Goal: Transaction & Acquisition: Purchase product/service

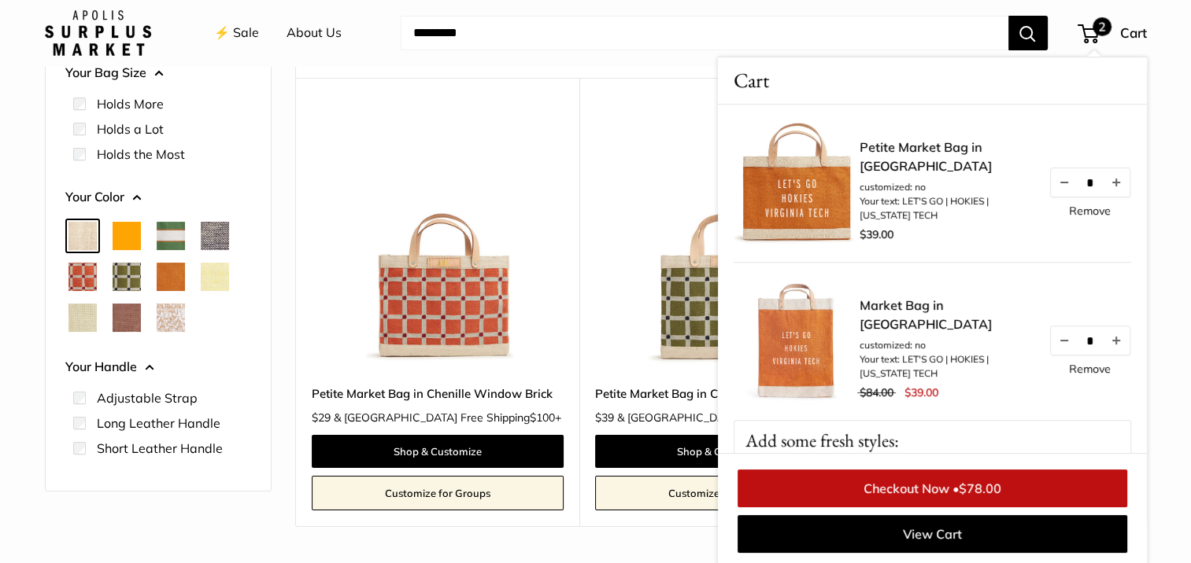
click at [74, 139] on li "Holds a Lot" at bounding box center [162, 128] width 178 height 25
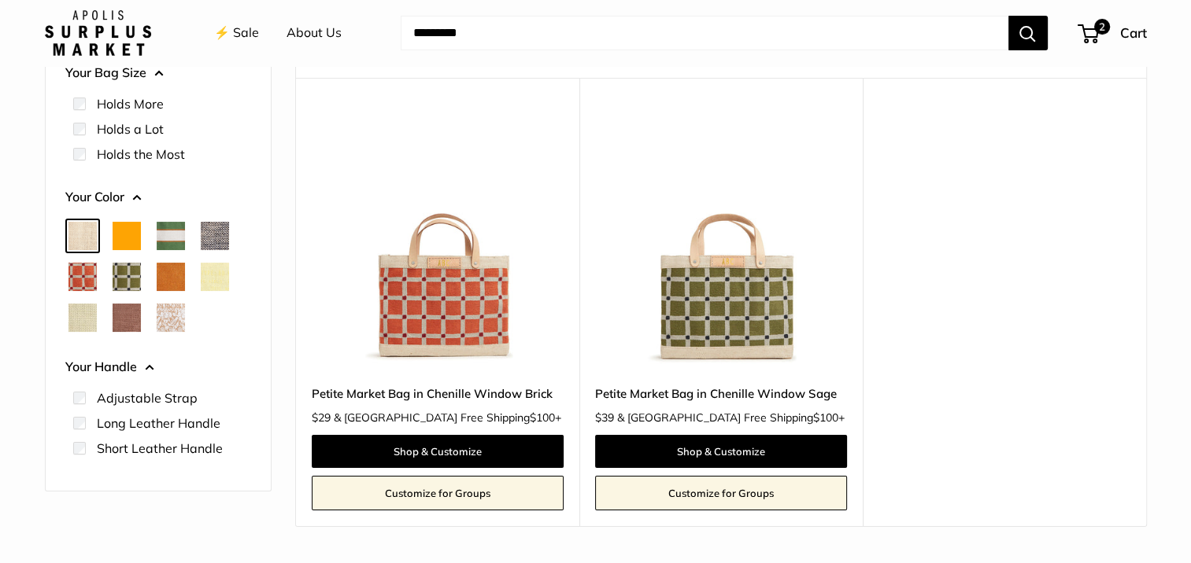
click at [0, 0] on img at bounding box center [0, 0] width 0 height 0
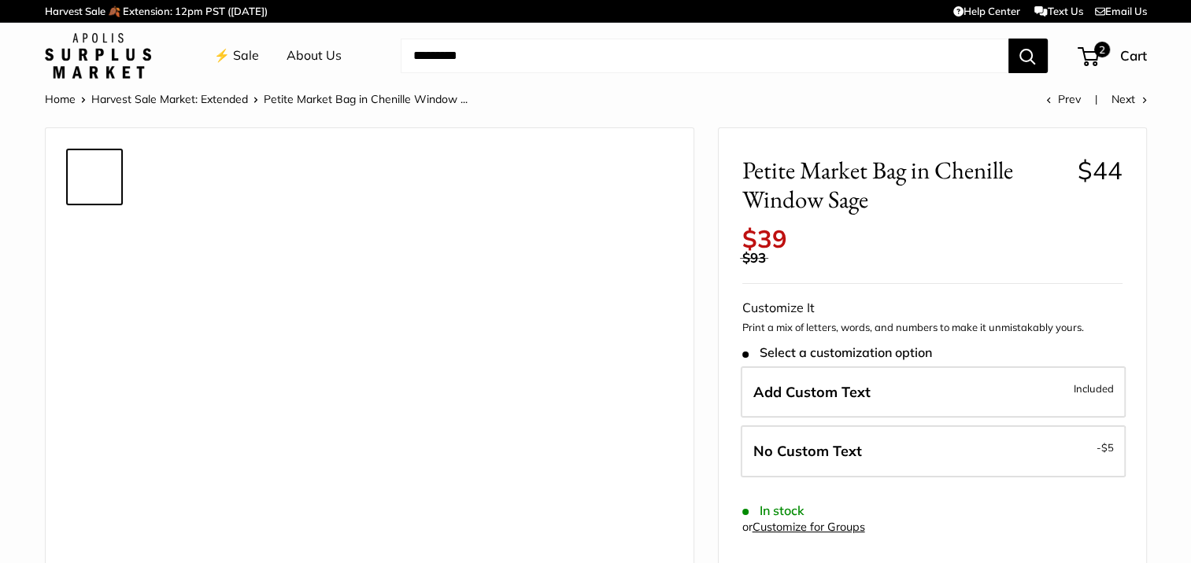
click at [570, 280] on img at bounding box center [421, 401] width 498 height 498
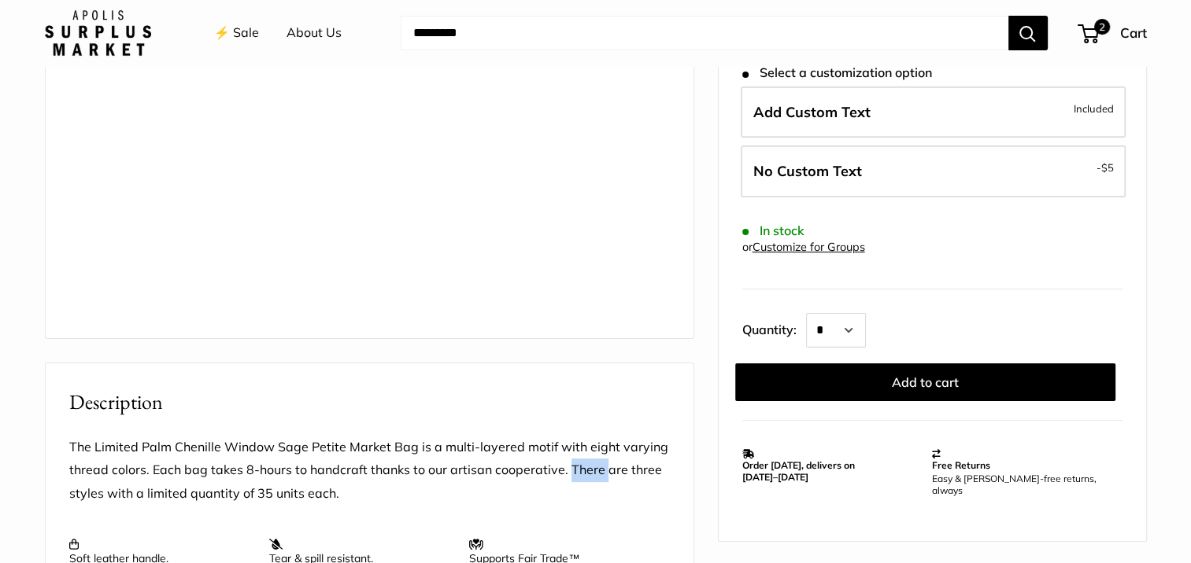
click at [570, 280] on div at bounding box center [369, 456] width 649 height 1315
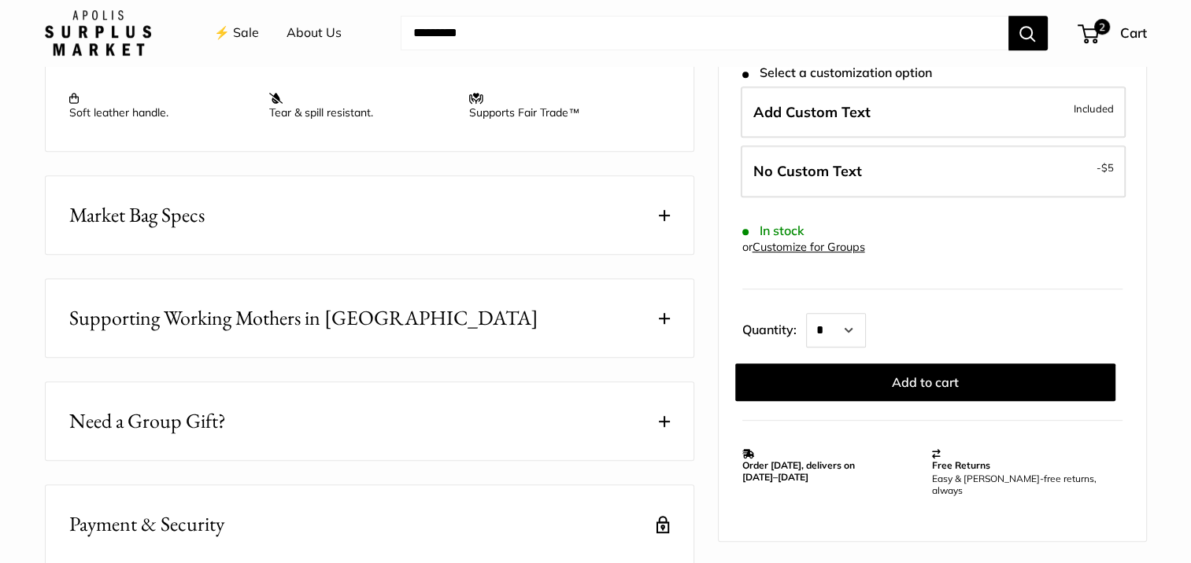
scroll to position [155, 0]
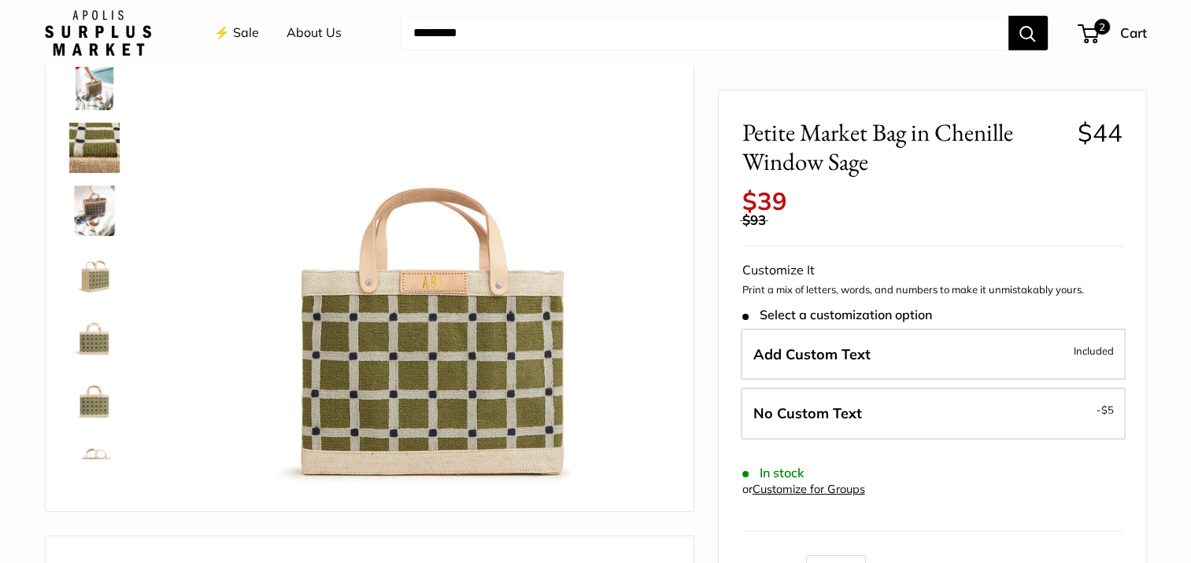
click at [570, 280] on img at bounding box center [421, 246] width 498 height 498
click at [567, 280] on img at bounding box center [421, 246] width 498 height 498
click at [566, 279] on img at bounding box center [421, 246] width 498 height 498
click at [567, 280] on img at bounding box center [421, 246] width 498 height 498
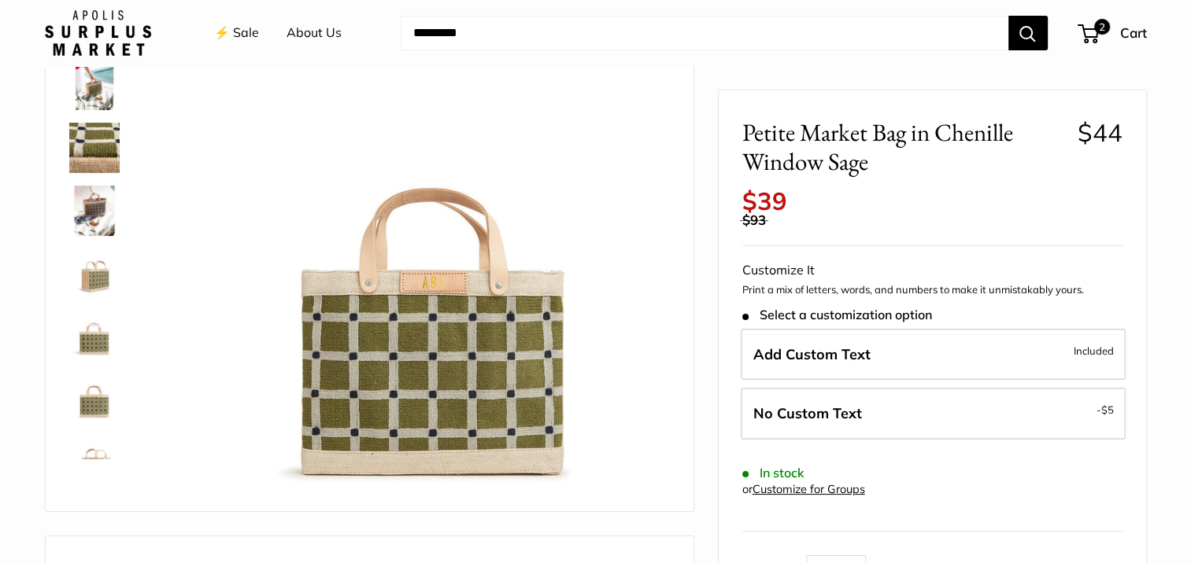
click at [567, 278] on img at bounding box center [421, 246] width 498 height 498
click at [563, 275] on img at bounding box center [421, 246] width 498 height 498
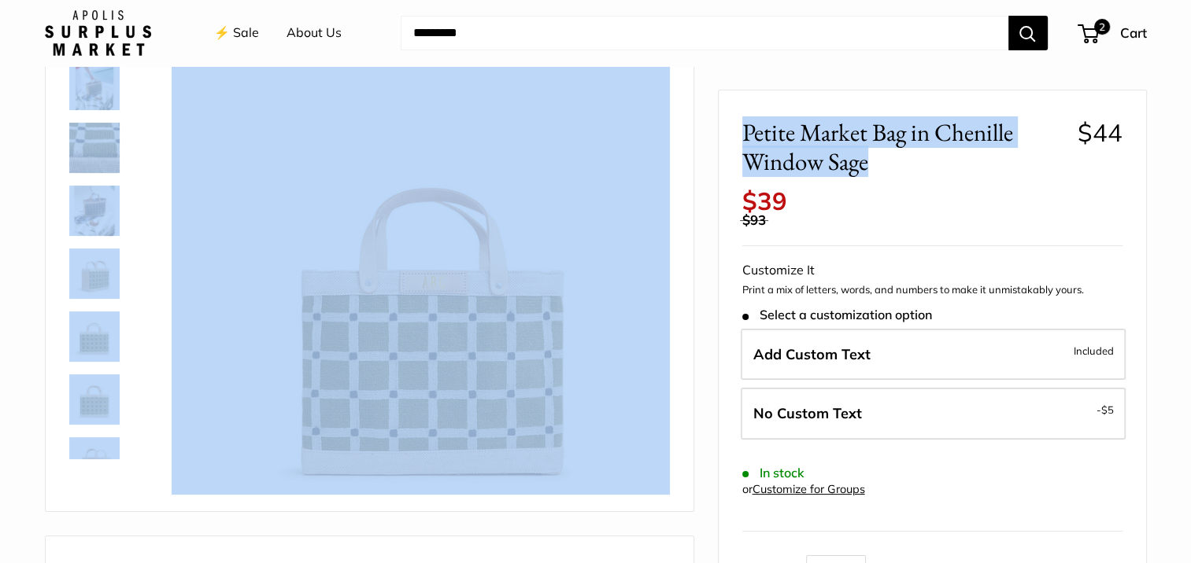
drag, startPoint x: 1133, startPoint y: 144, endPoint x: 1006, endPoint y: 167, distance: 129.5
click at [1006, 167] on span "Petite Market Bag in Chenille Window Sage" at bounding box center [903, 147] width 323 height 58
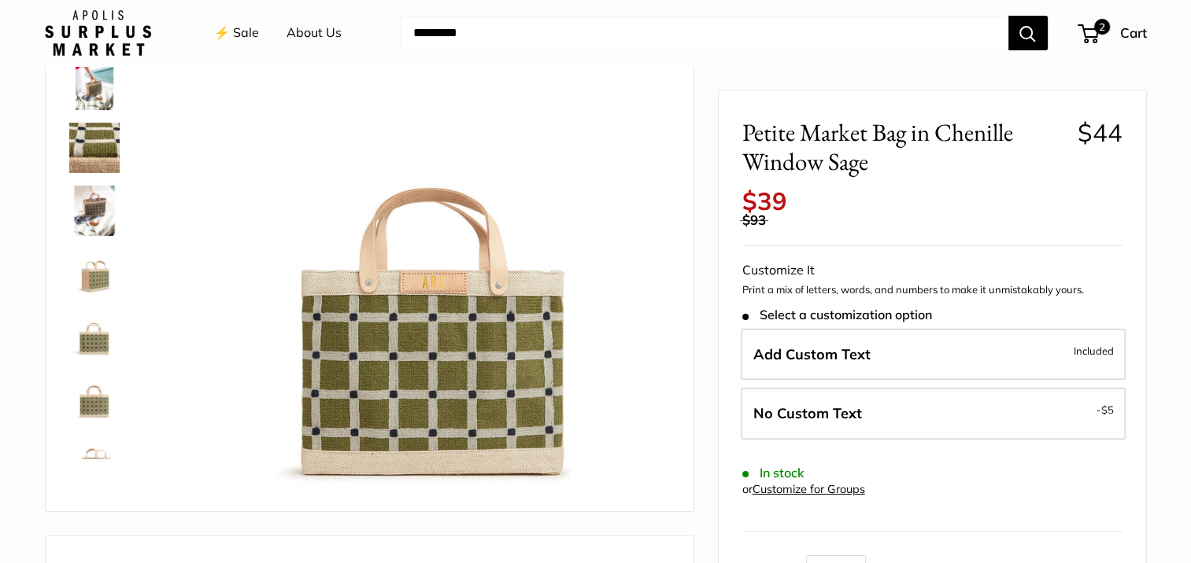
click at [786, 25] on input "Search..." at bounding box center [705, 33] width 608 height 35
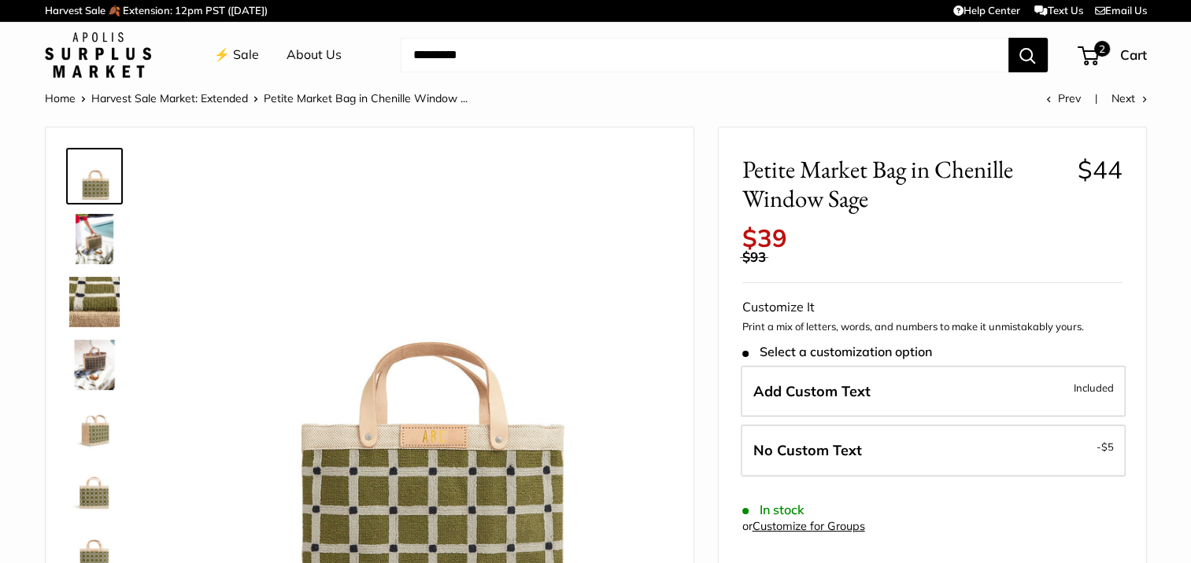
scroll to position [79, 0]
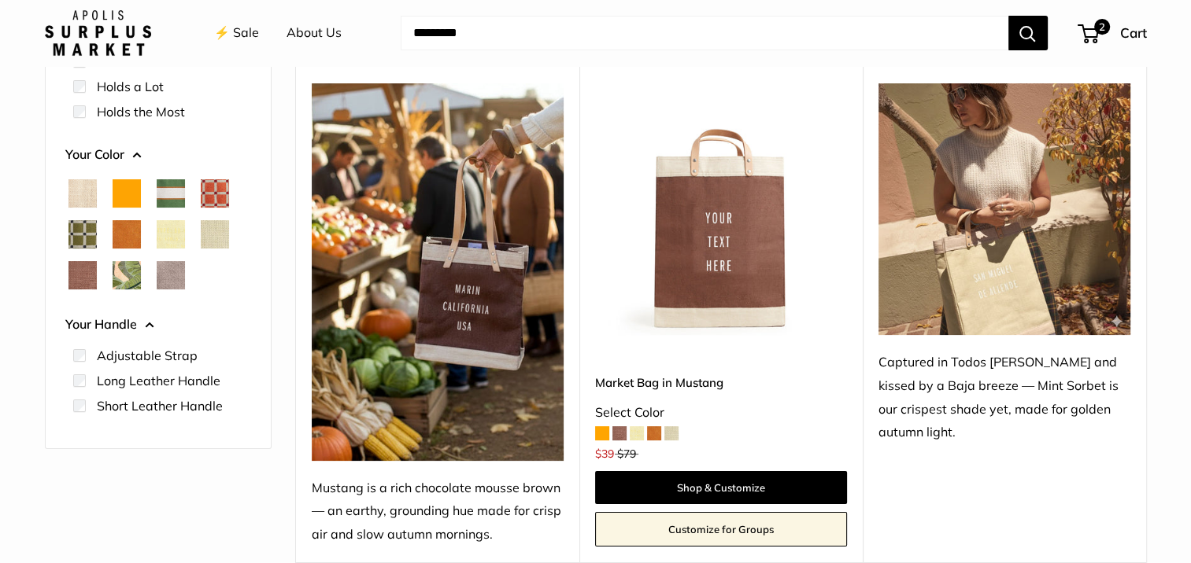
scroll to position [236, 0]
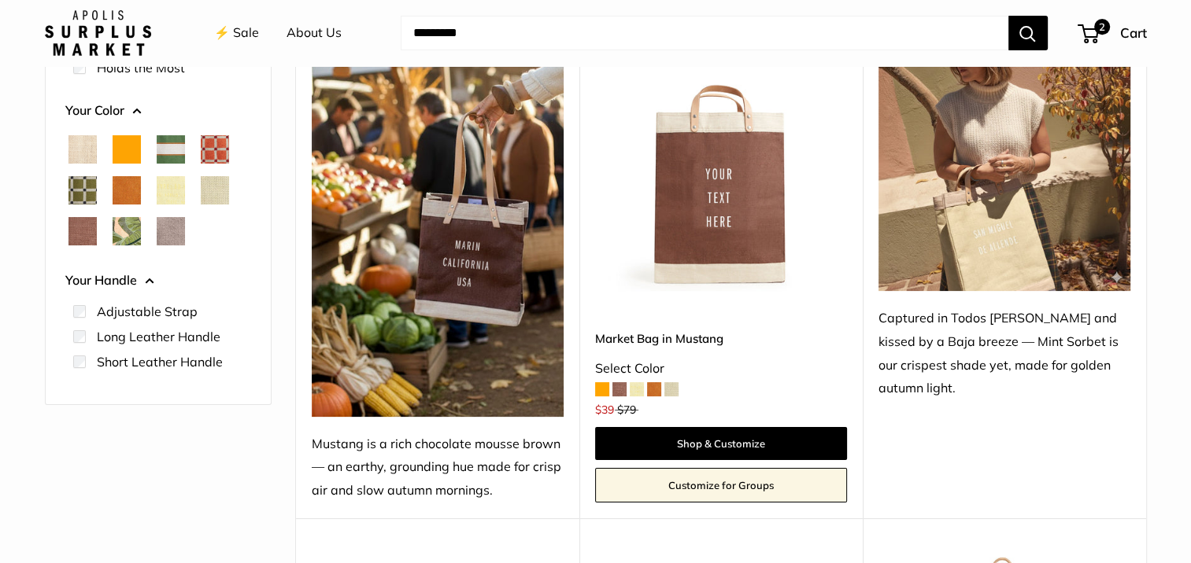
click at [170, 231] on span "Taupe" at bounding box center [171, 231] width 28 height 28
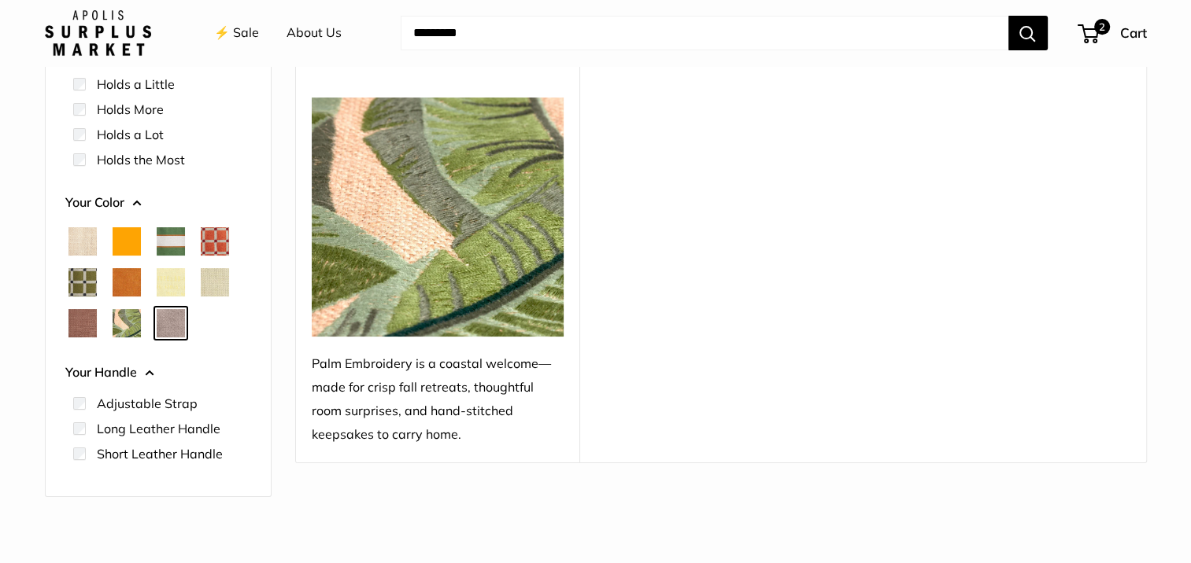
scroll to position [120, 0]
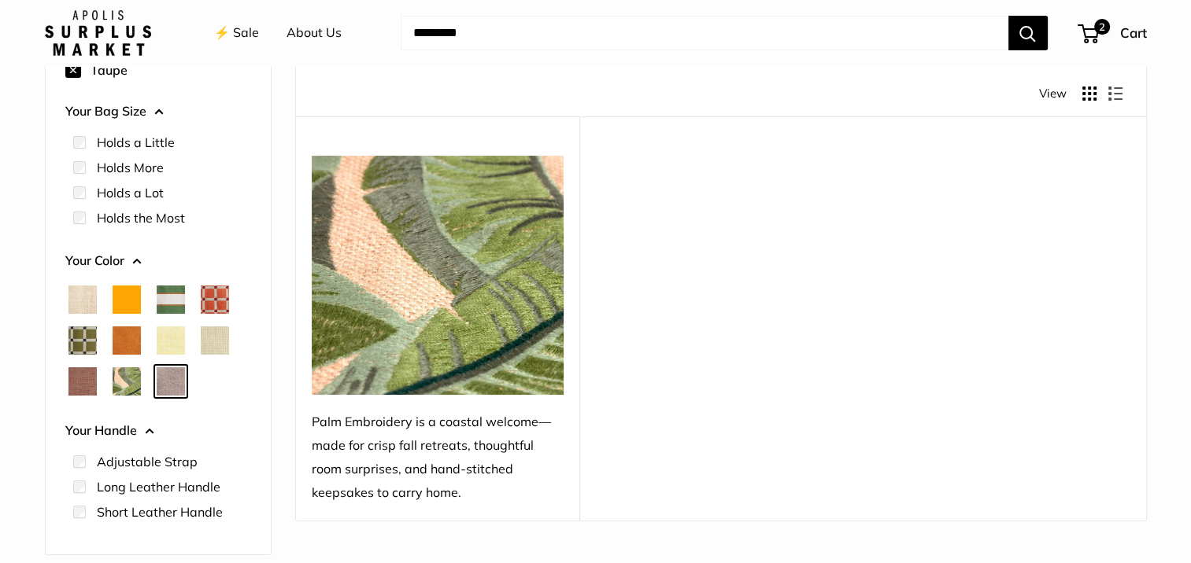
click at [79, 308] on span "Natural" at bounding box center [82, 300] width 28 height 28
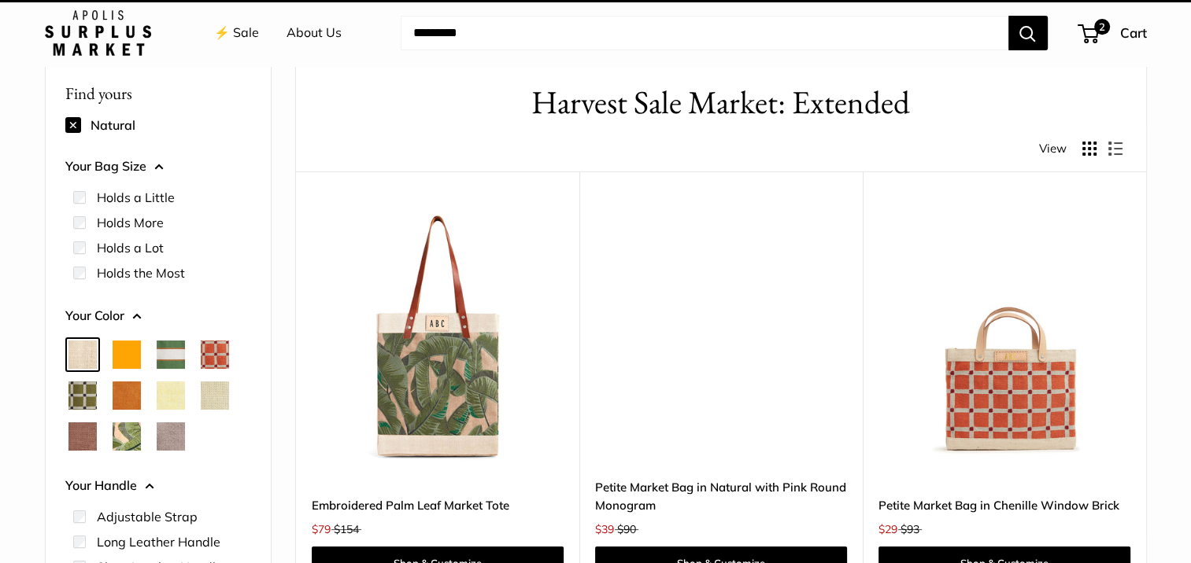
scroll to position [41, 0]
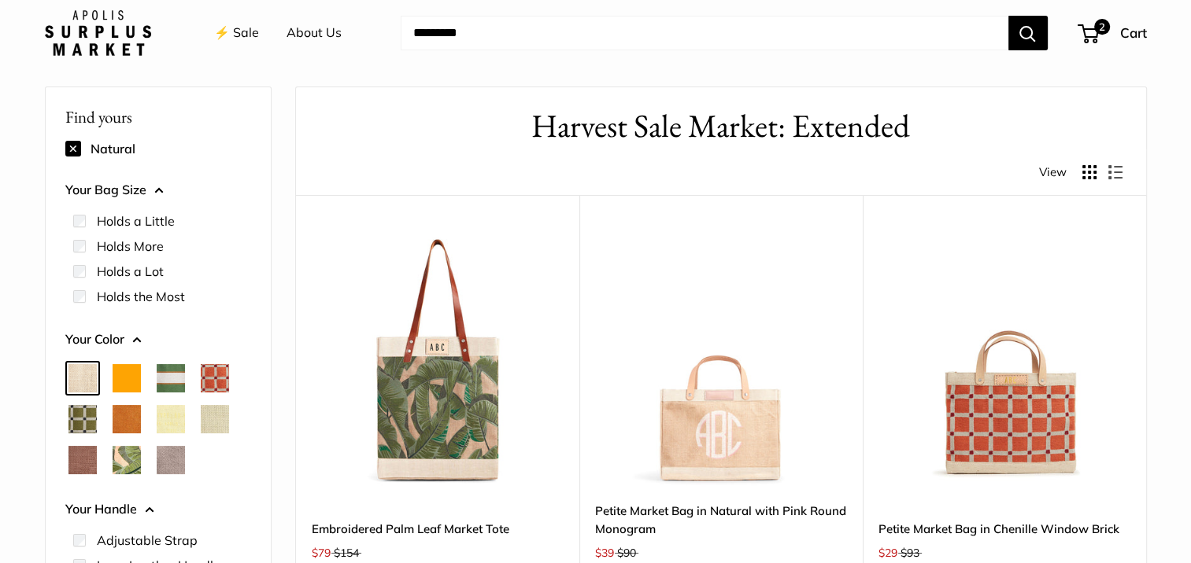
click at [0, 0] on img at bounding box center [0, 0] width 0 height 0
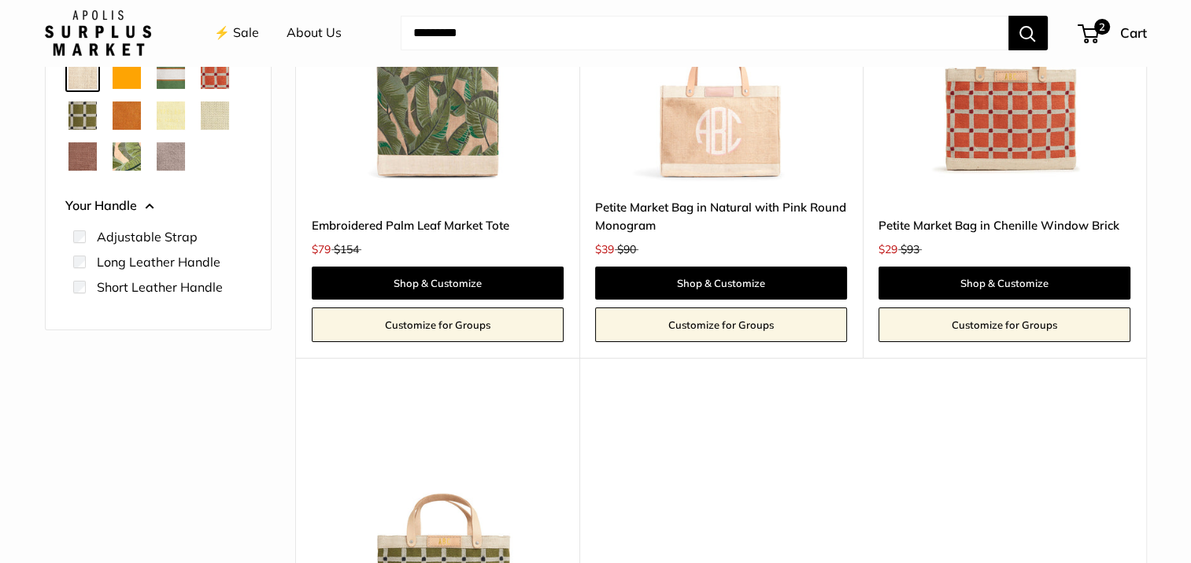
scroll to position [277, 0]
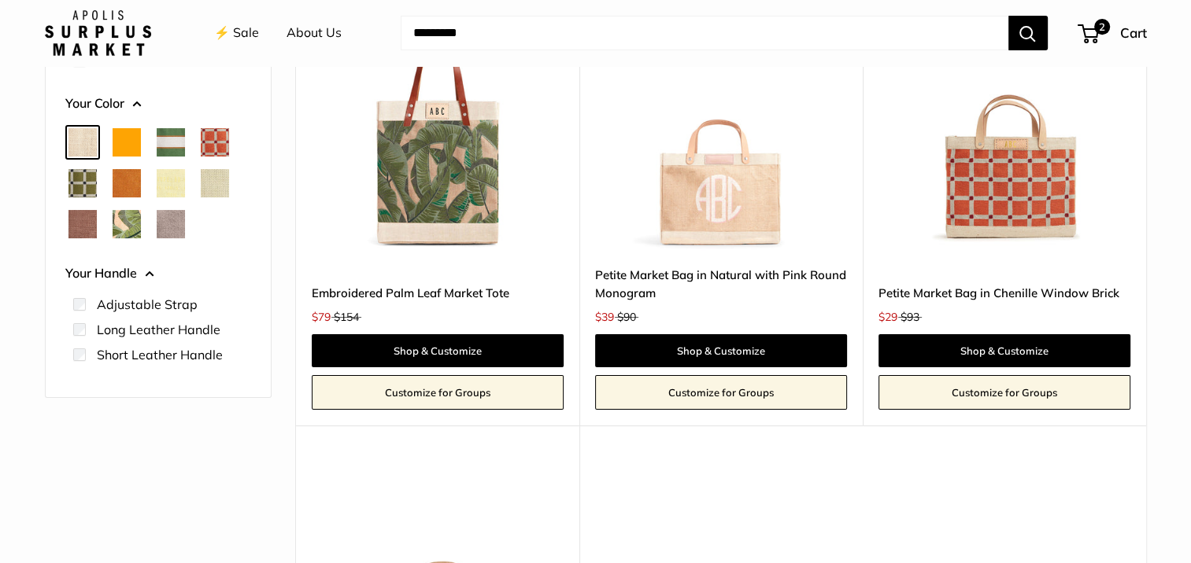
click at [120, 139] on span "Orange" at bounding box center [127, 142] width 28 height 28
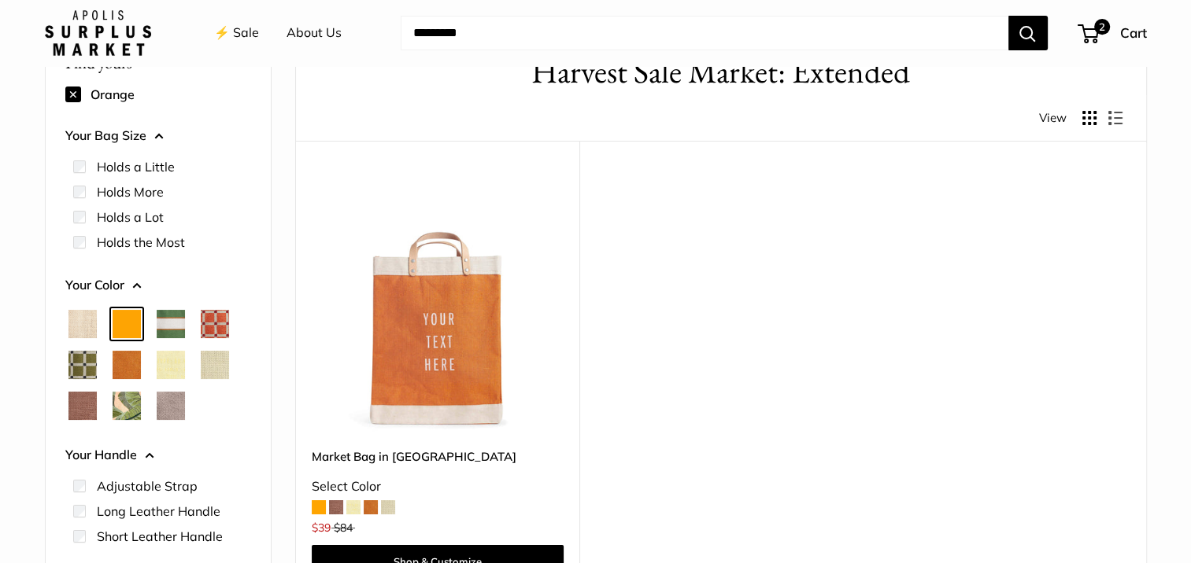
scroll to position [198, 0]
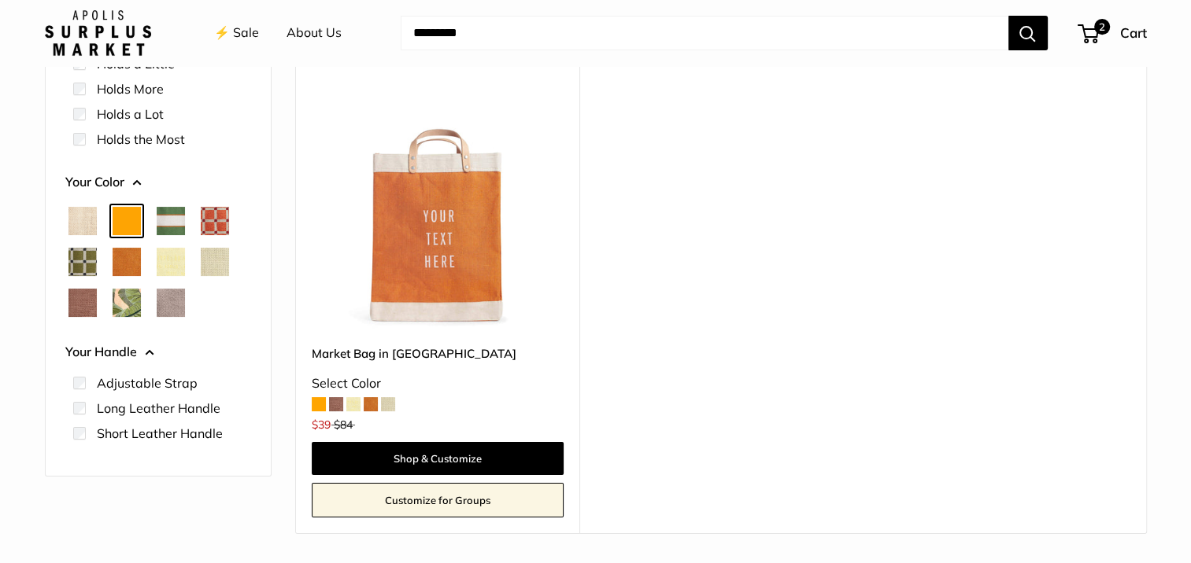
click at [126, 263] on span "Cognac" at bounding box center [127, 262] width 28 height 28
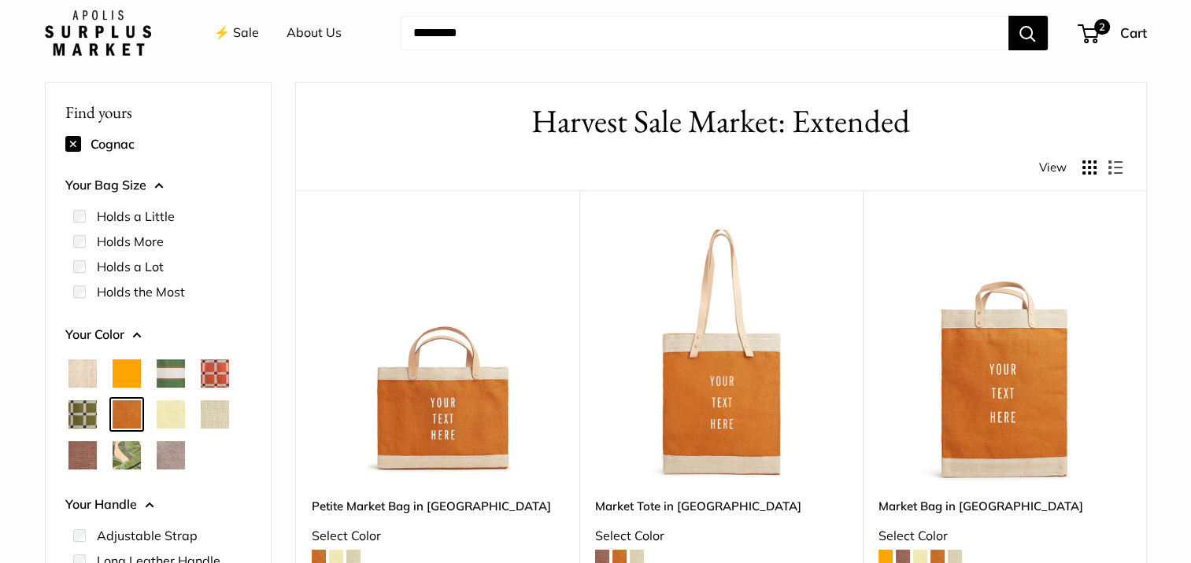
scroll to position [41, 0]
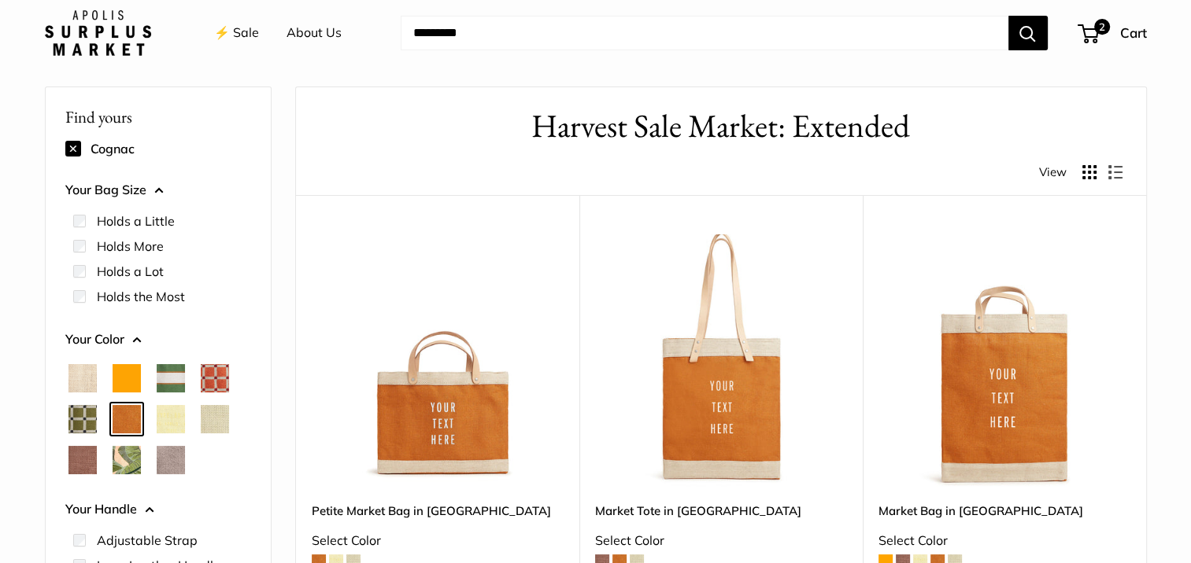
click at [124, 368] on span "Orange" at bounding box center [127, 378] width 28 height 28
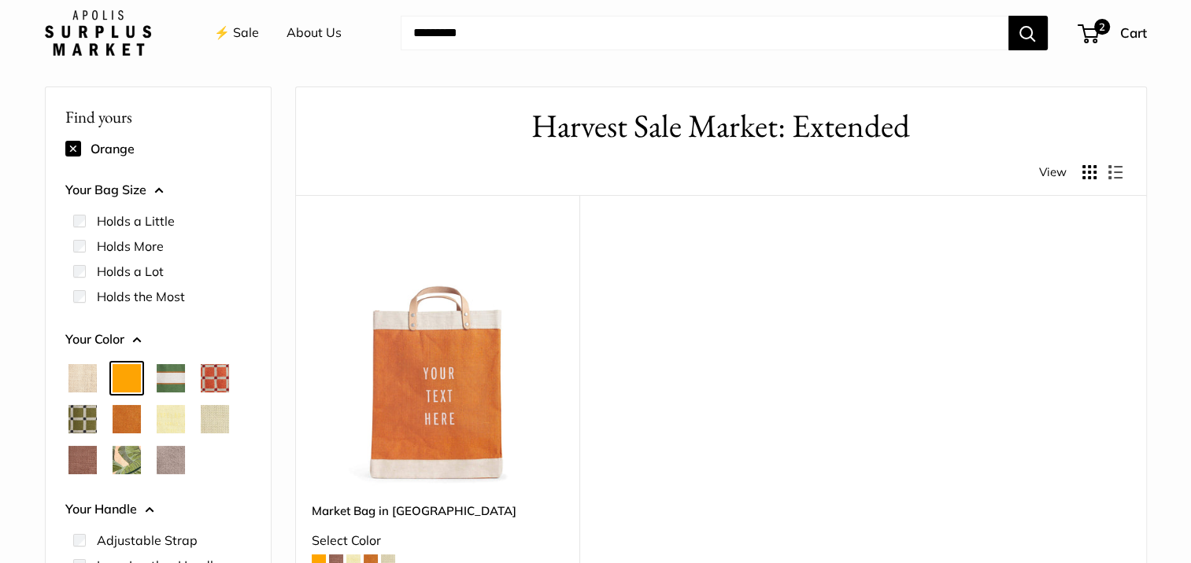
click at [173, 458] on span "Taupe" at bounding box center [171, 460] width 28 height 28
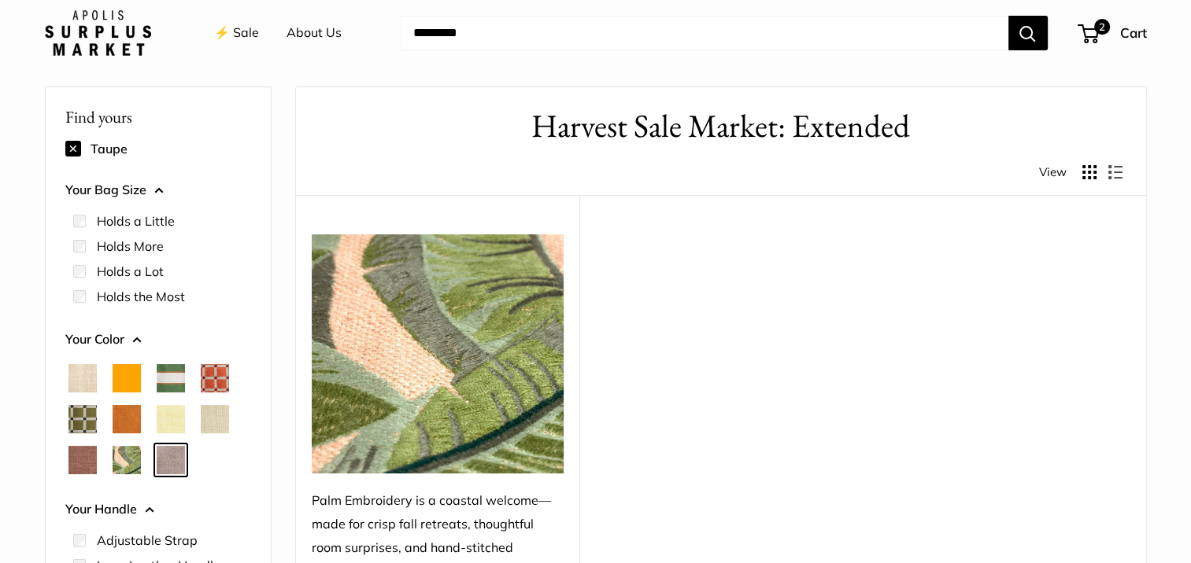
click at [85, 372] on span "Natural" at bounding box center [82, 378] width 28 height 28
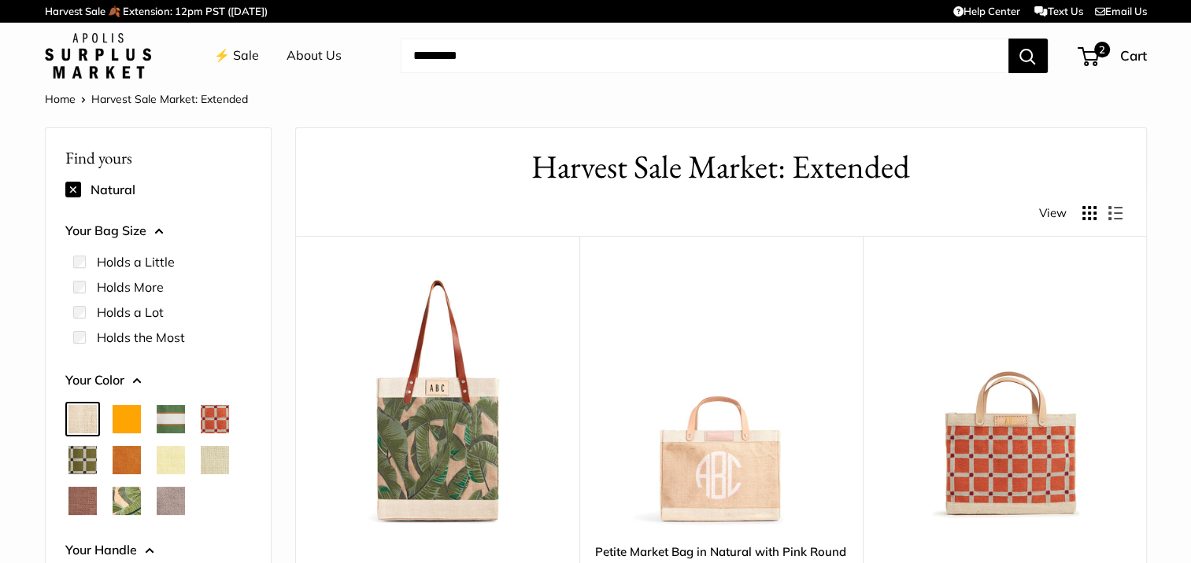
click at [120, 420] on span "Orange" at bounding box center [127, 419] width 28 height 28
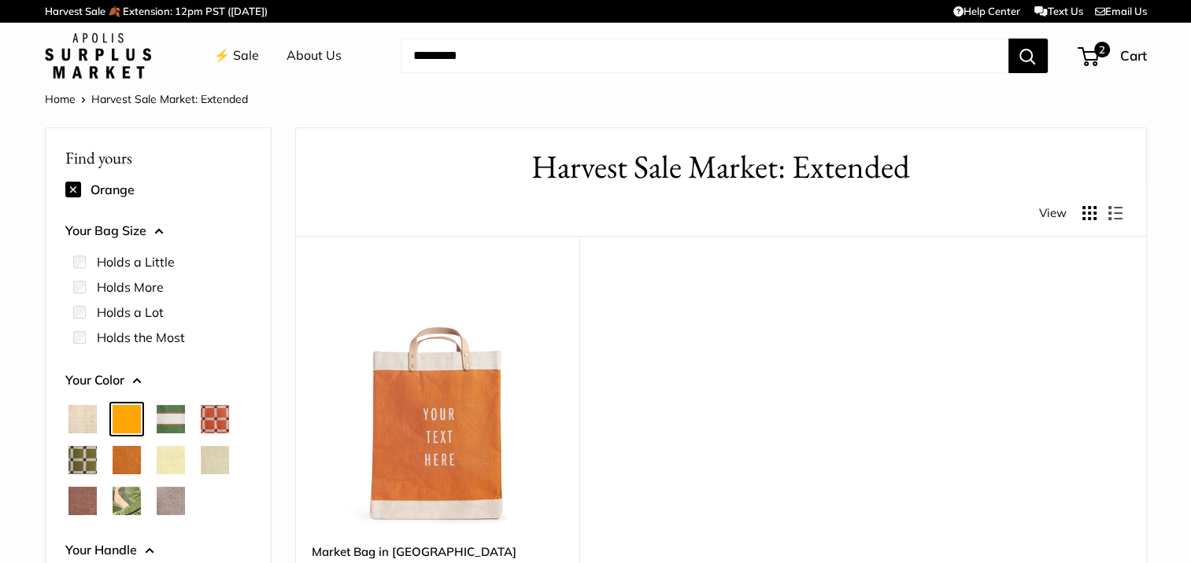
click at [131, 460] on span "Cognac" at bounding box center [127, 460] width 28 height 28
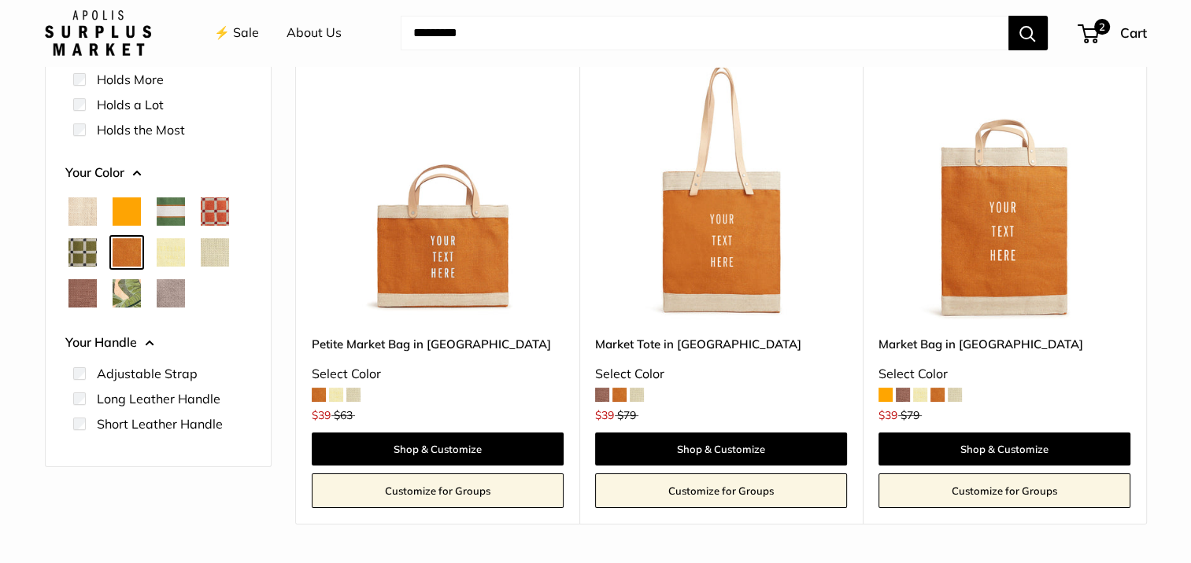
scroll to position [236, 0]
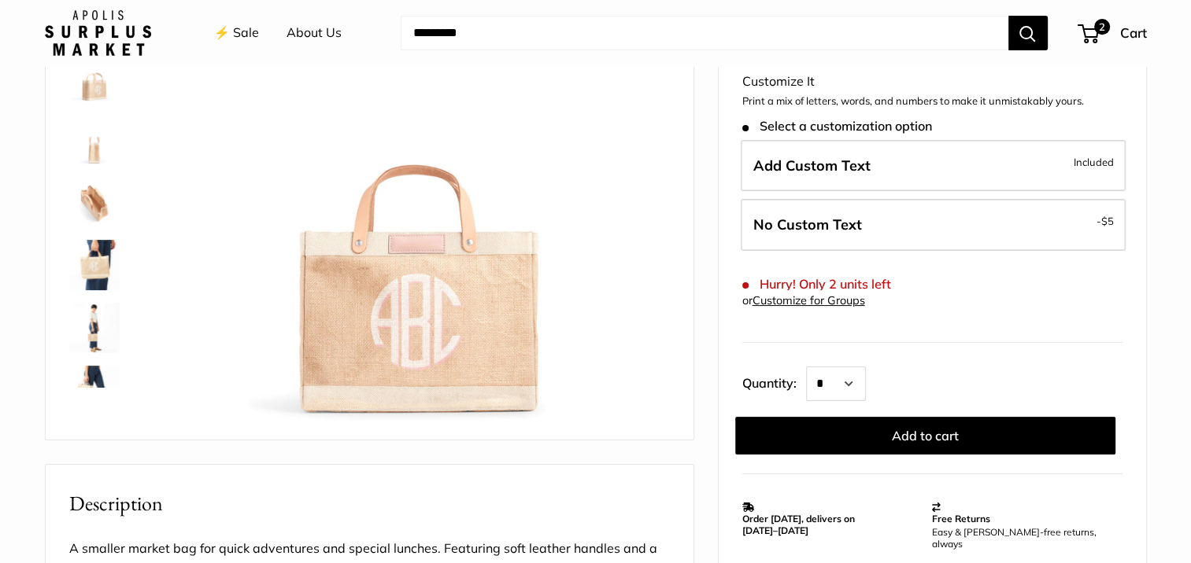
scroll to position [236, 0]
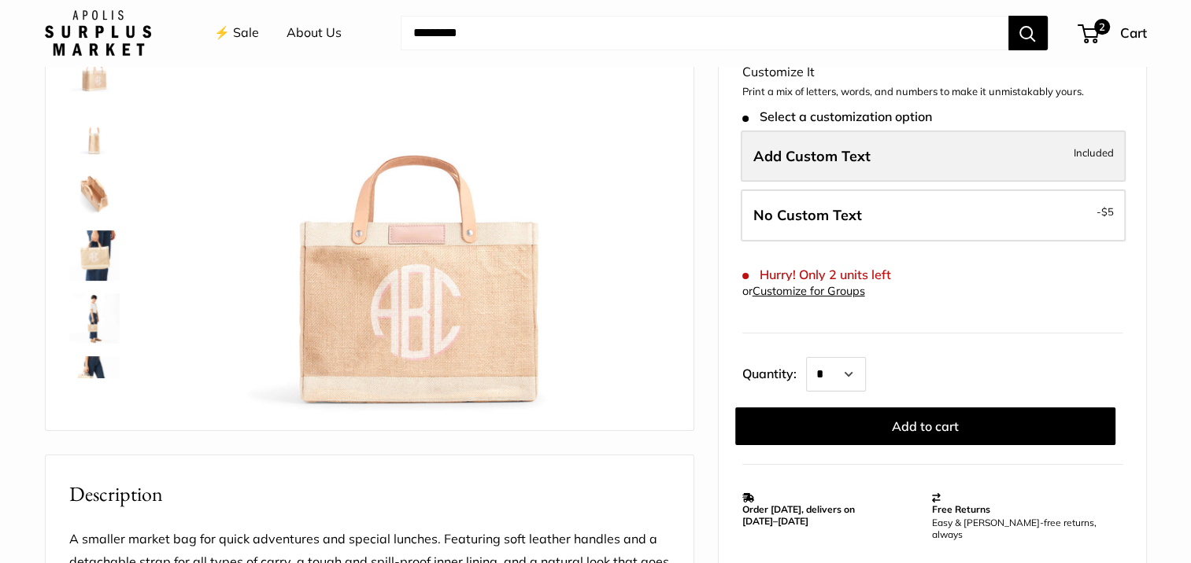
click at [812, 147] on span "Add Custom Text" at bounding box center [811, 156] width 117 height 18
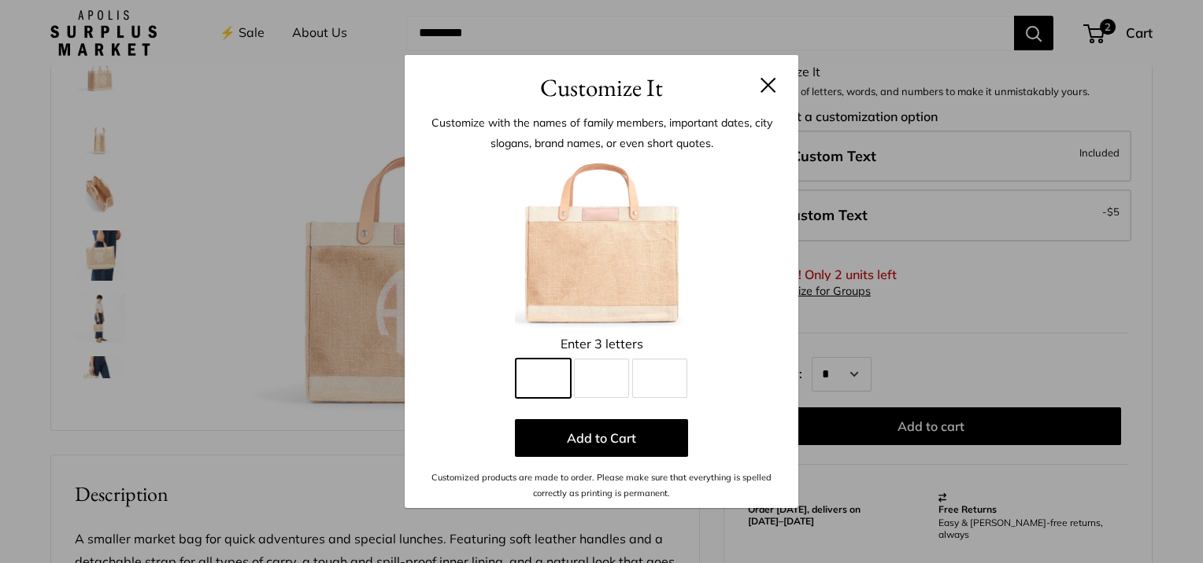
click at [551, 374] on input "Line 1" at bounding box center [542, 378] width 55 height 39
type input "*"
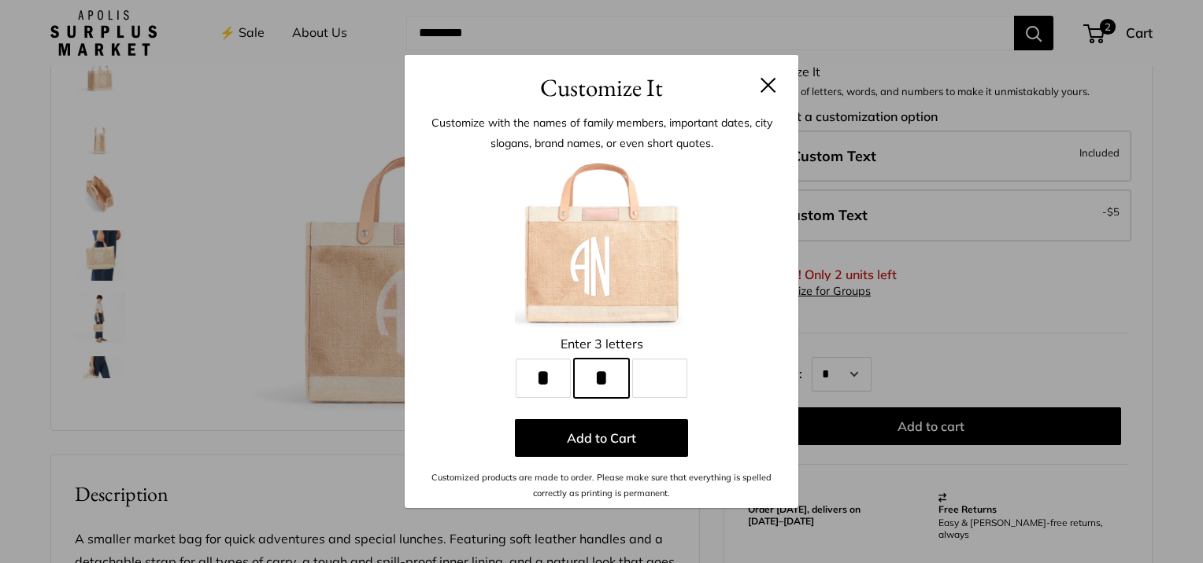
type input "*"
click at [770, 85] on button at bounding box center [768, 85] width 16 height 16
